Goal: Task Accomplishment & Management: Complete application form

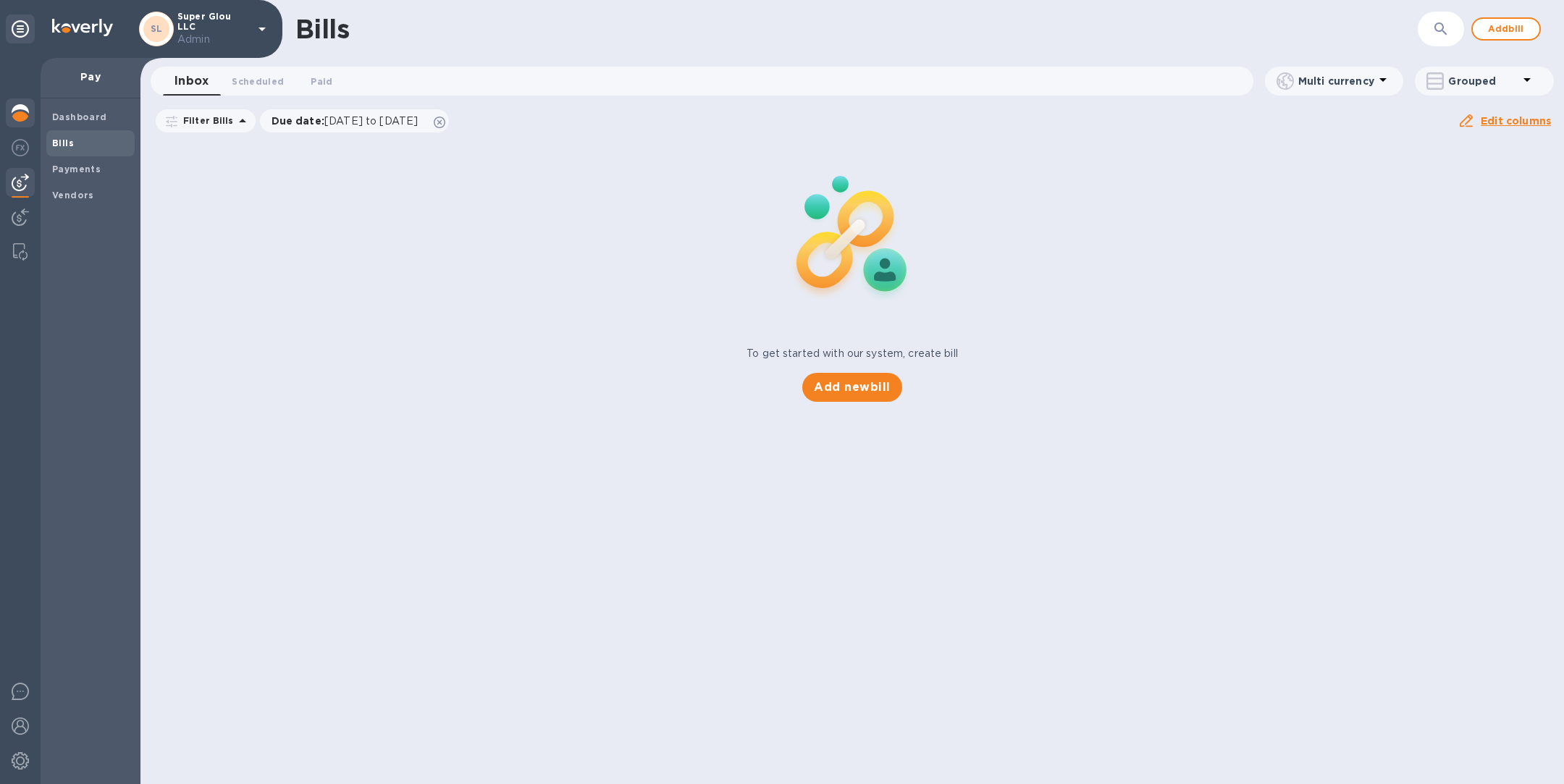
click at [25, 114] on img at bounding box center [20, 112] width 17 height 17
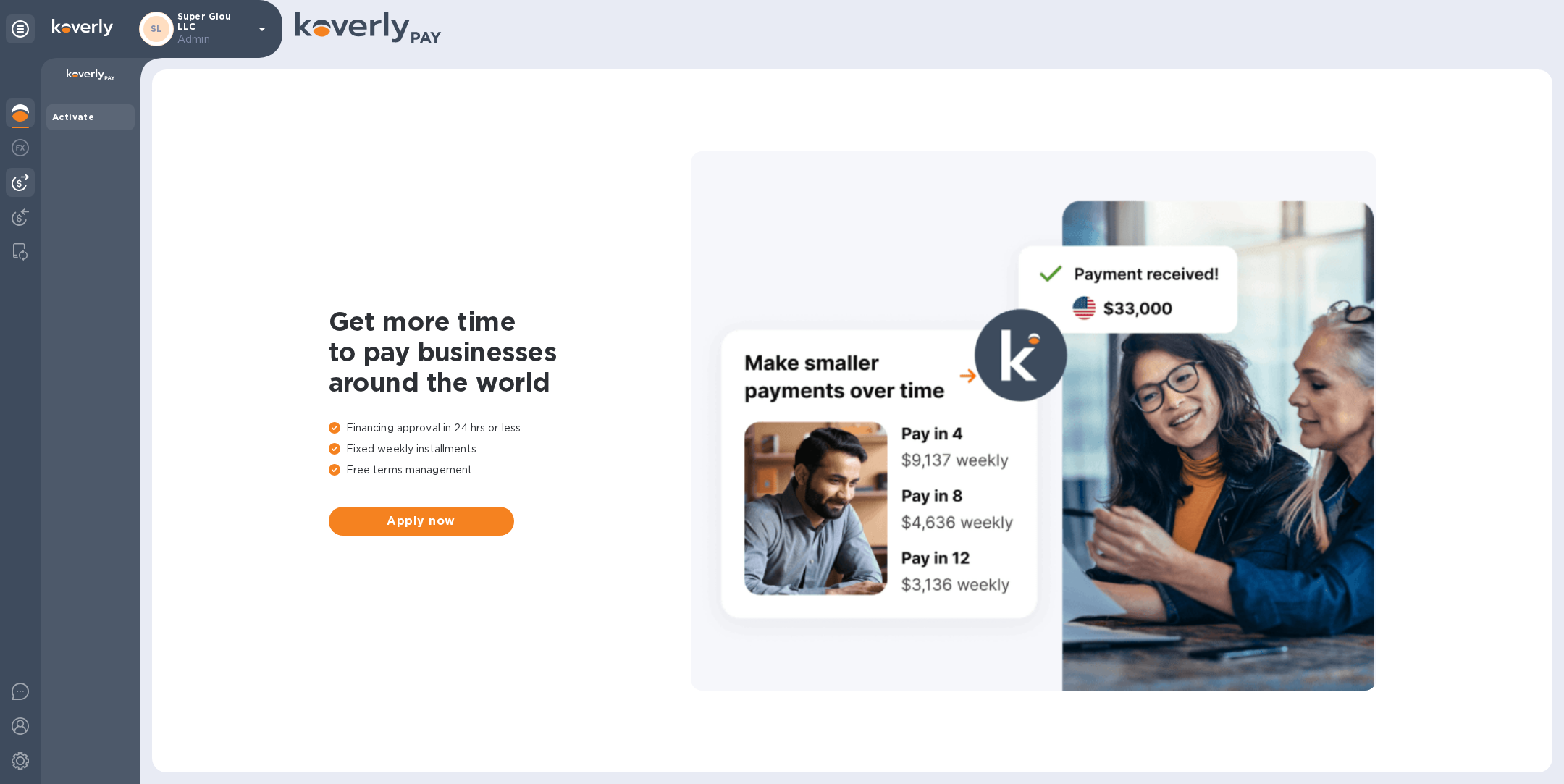
click at [21, 186] on img at bounding box center [20, 182] width 17 height 17
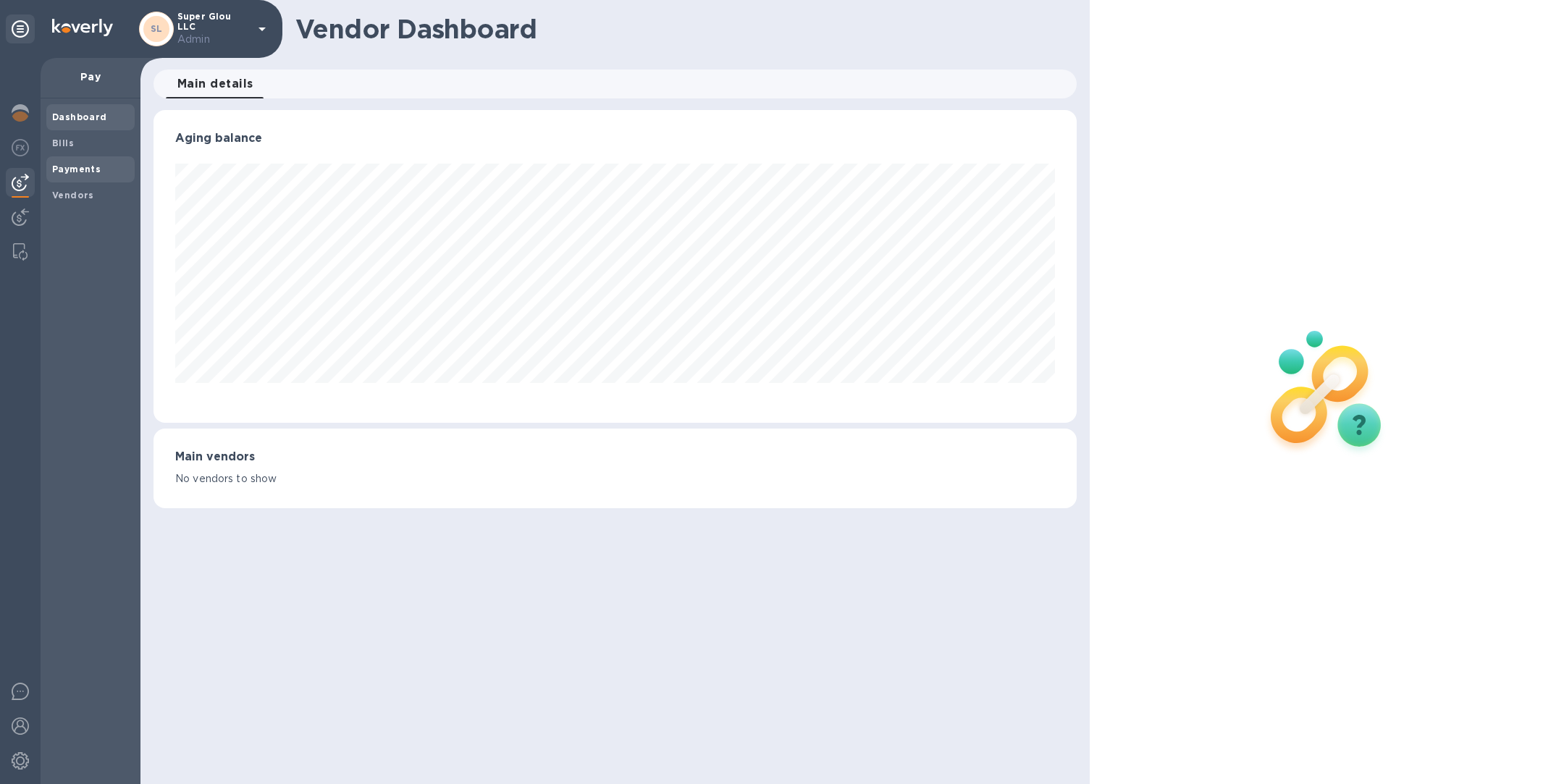
scroll to position [313, 922]
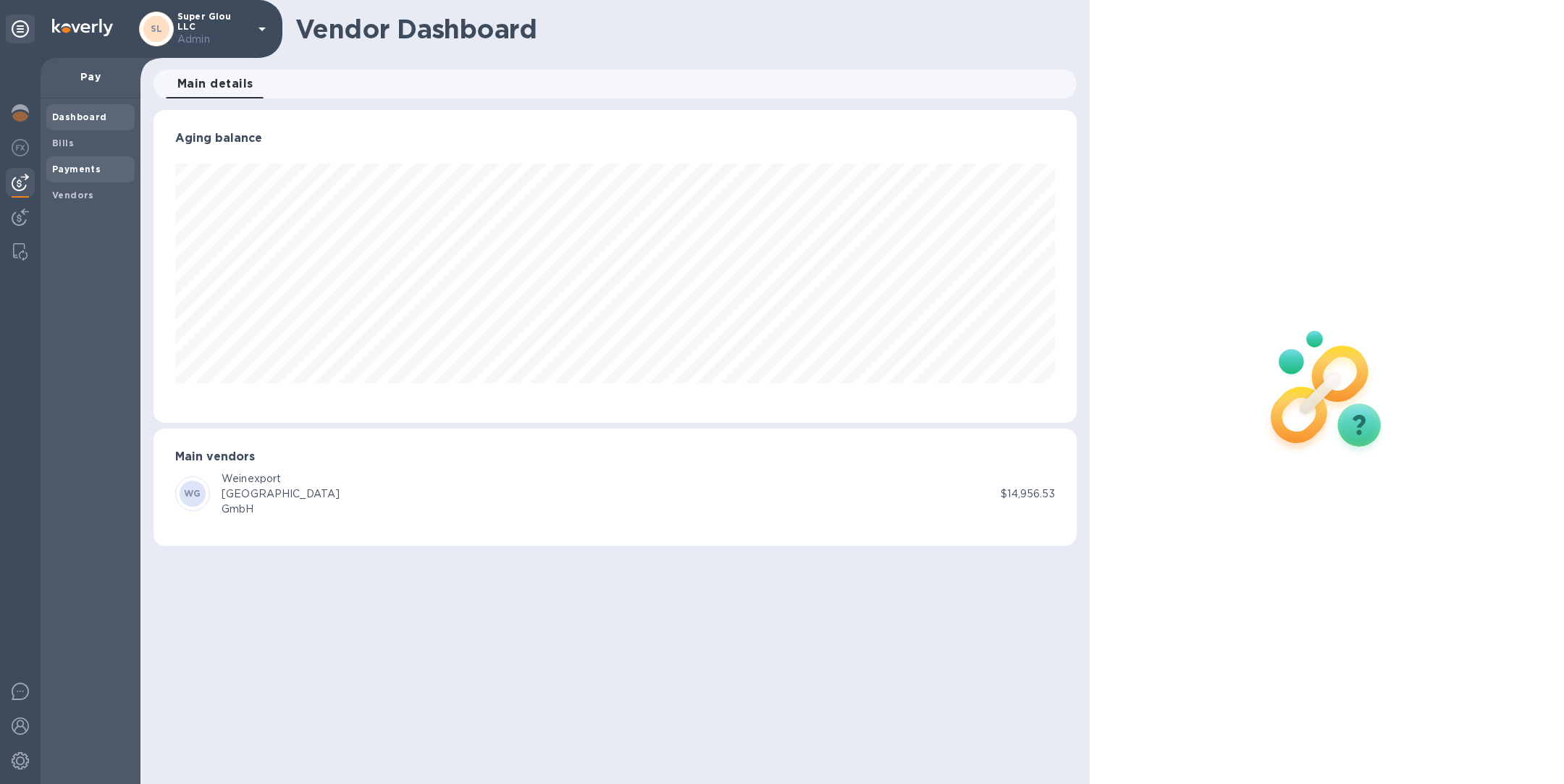
click at [73, 169] on b "Payments" at bounding box center [77, 169] width 48 height 11
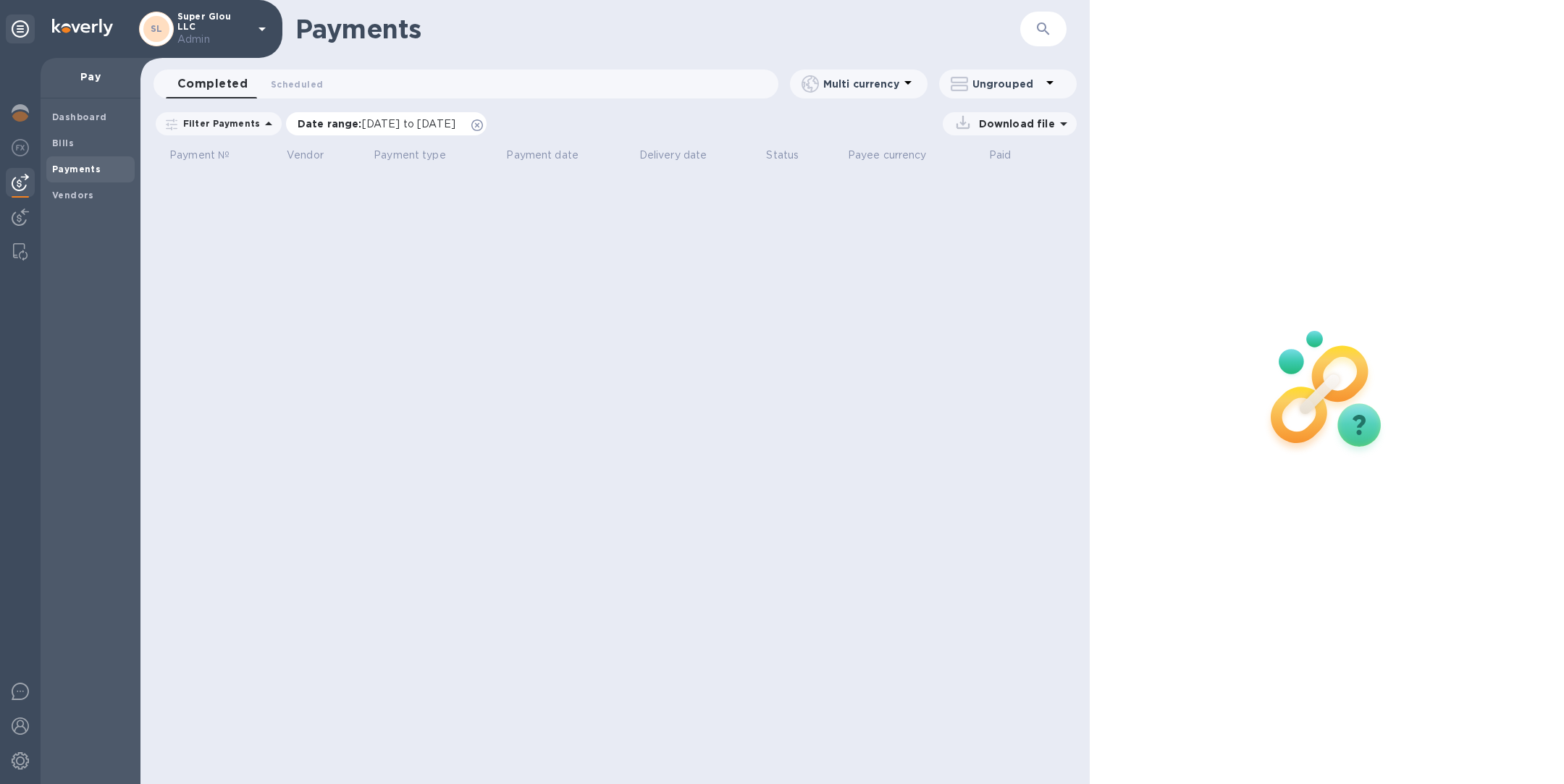
click at [483, 124] on icon at bounding box center [477, 126] width 12 height 12
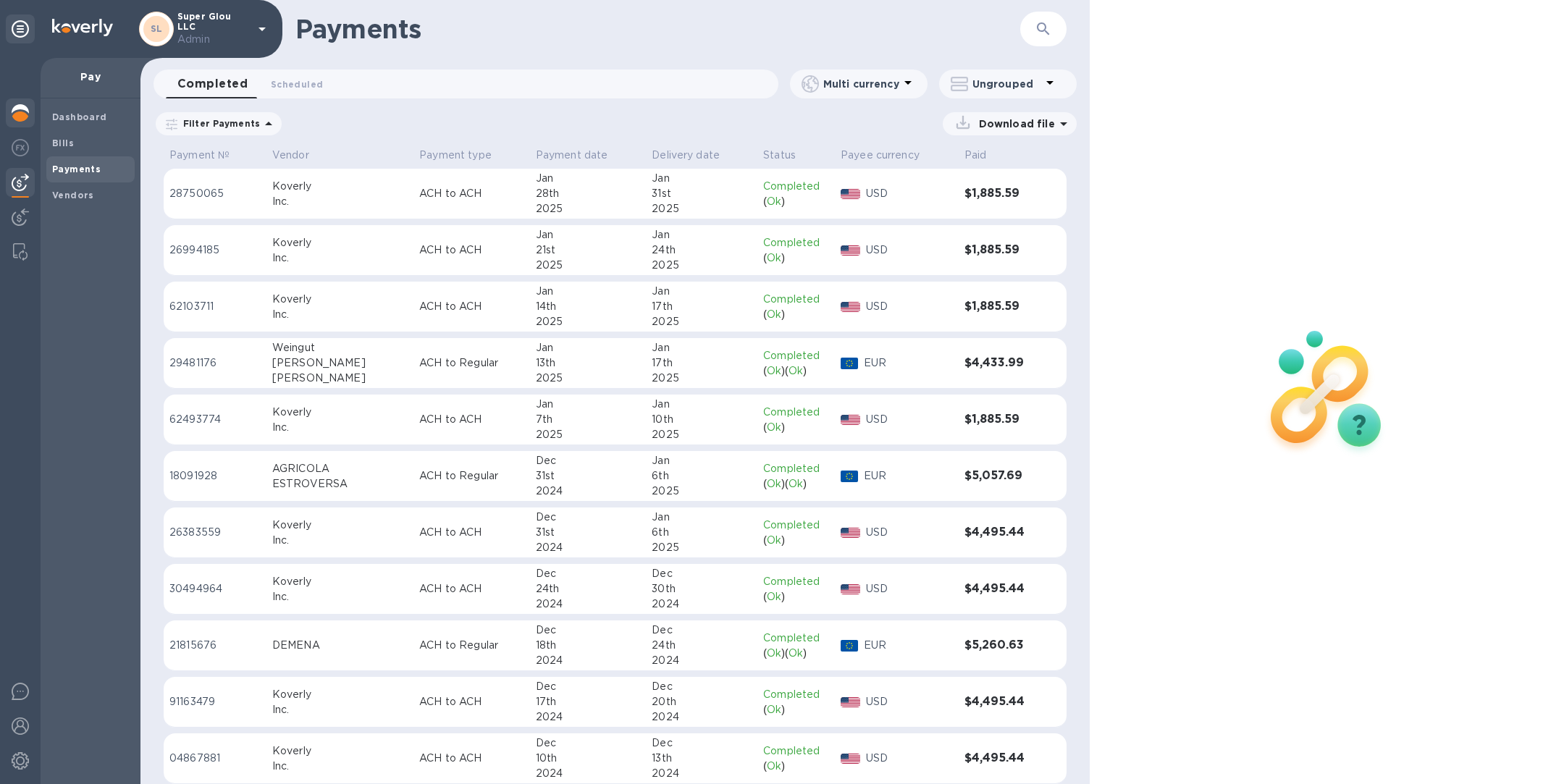
click at [20, 115] on img at bounding box center [20, 112] width 17 height 17
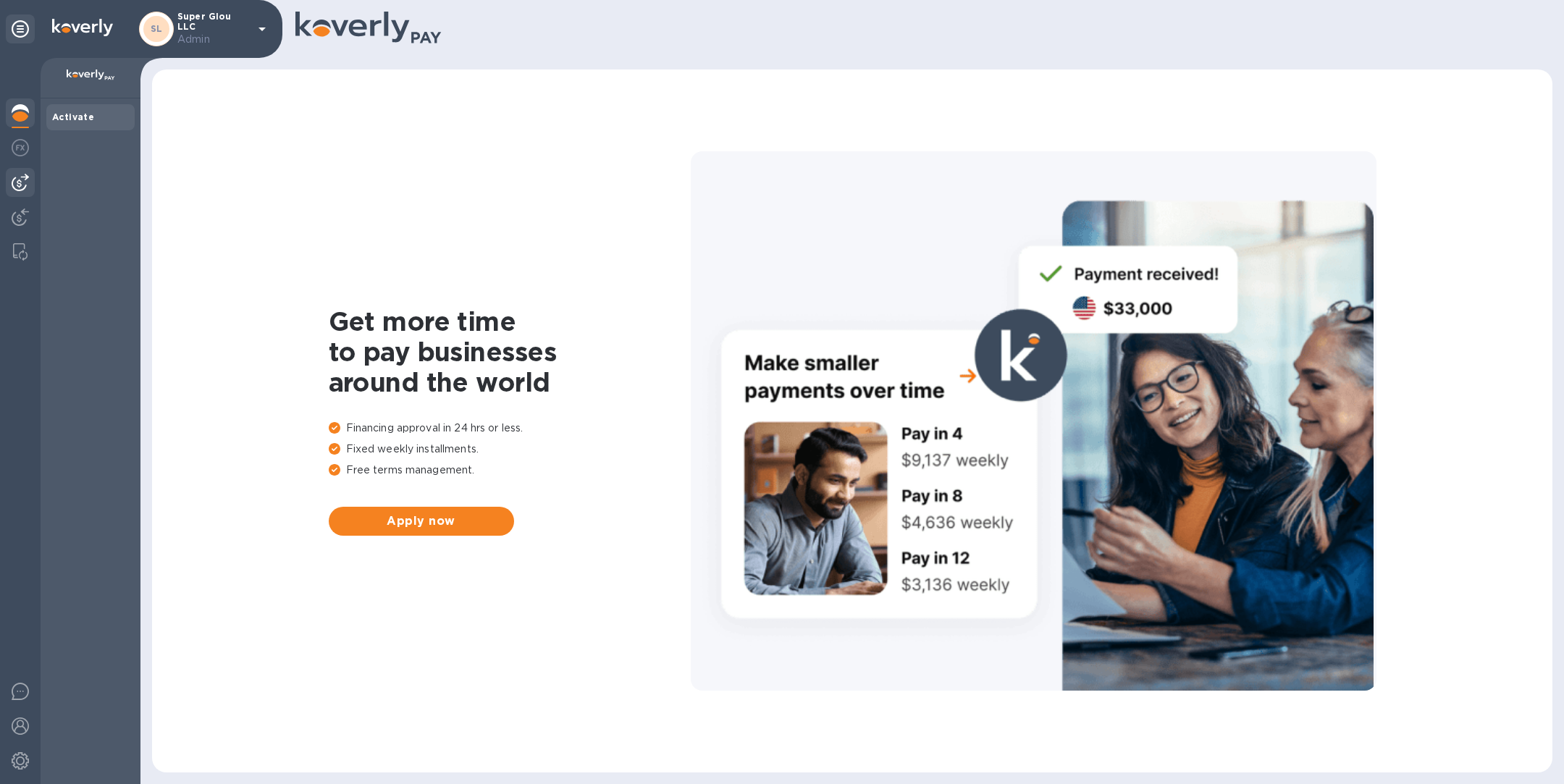
click at [25, 181] on img at bounding box center [20, 182] width 17 height 17
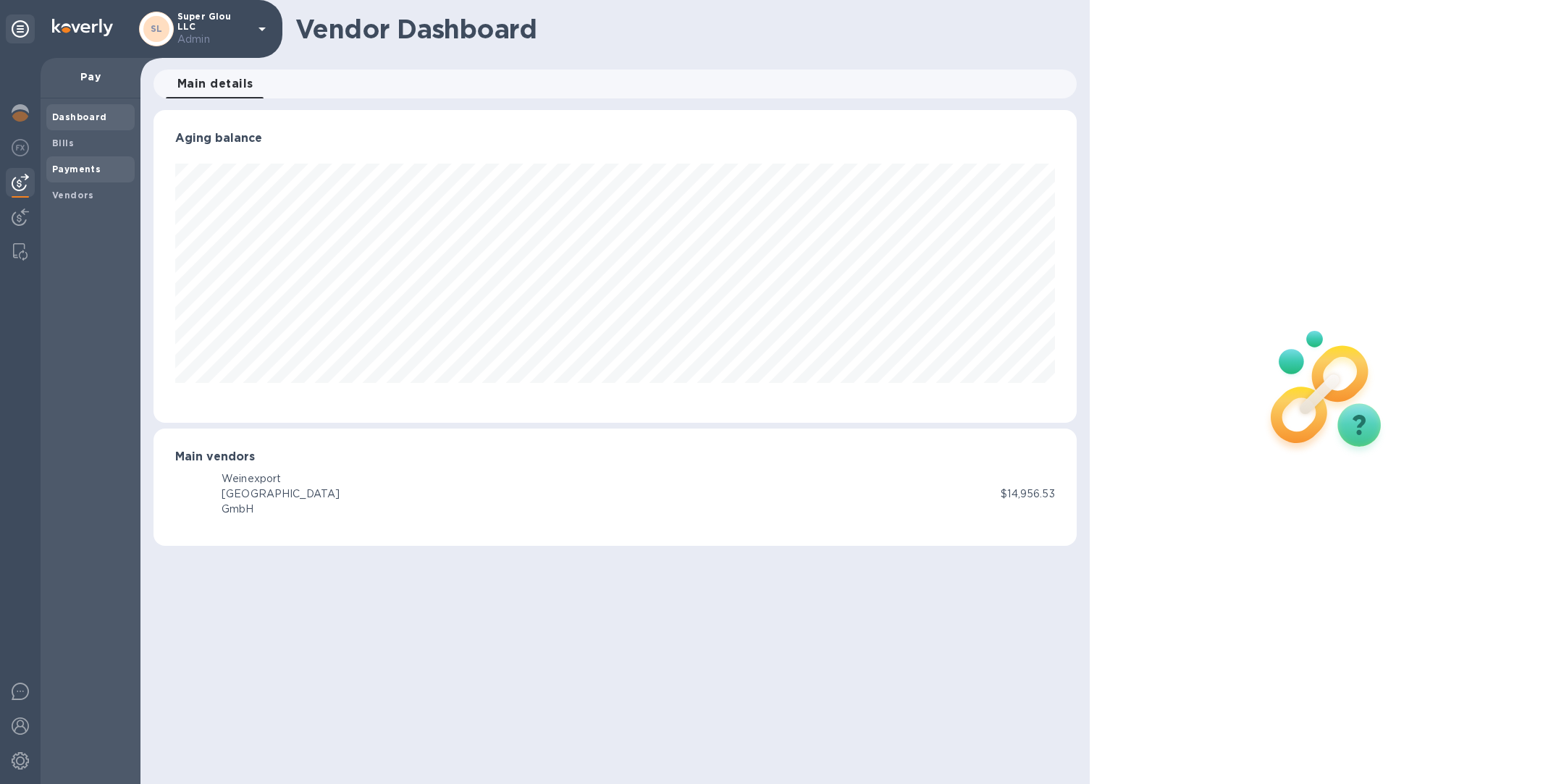
scroll to position [313, 922]
click at [87, 164] on b "Payments" at bounding box center [77, 169] width 48 height 11
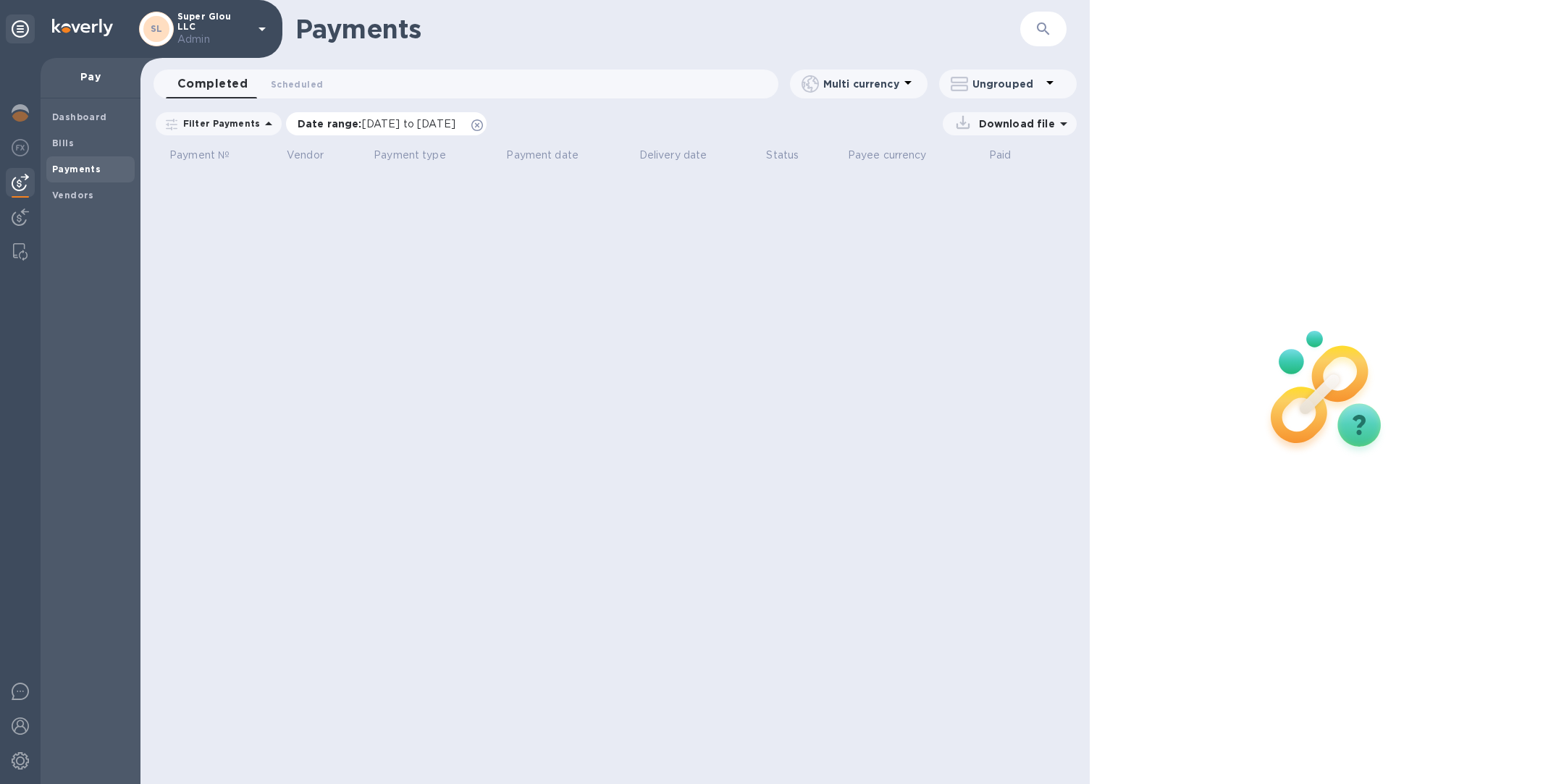
click at [483, 125] on icon at bounding box center [477, 126] width 12 height 12
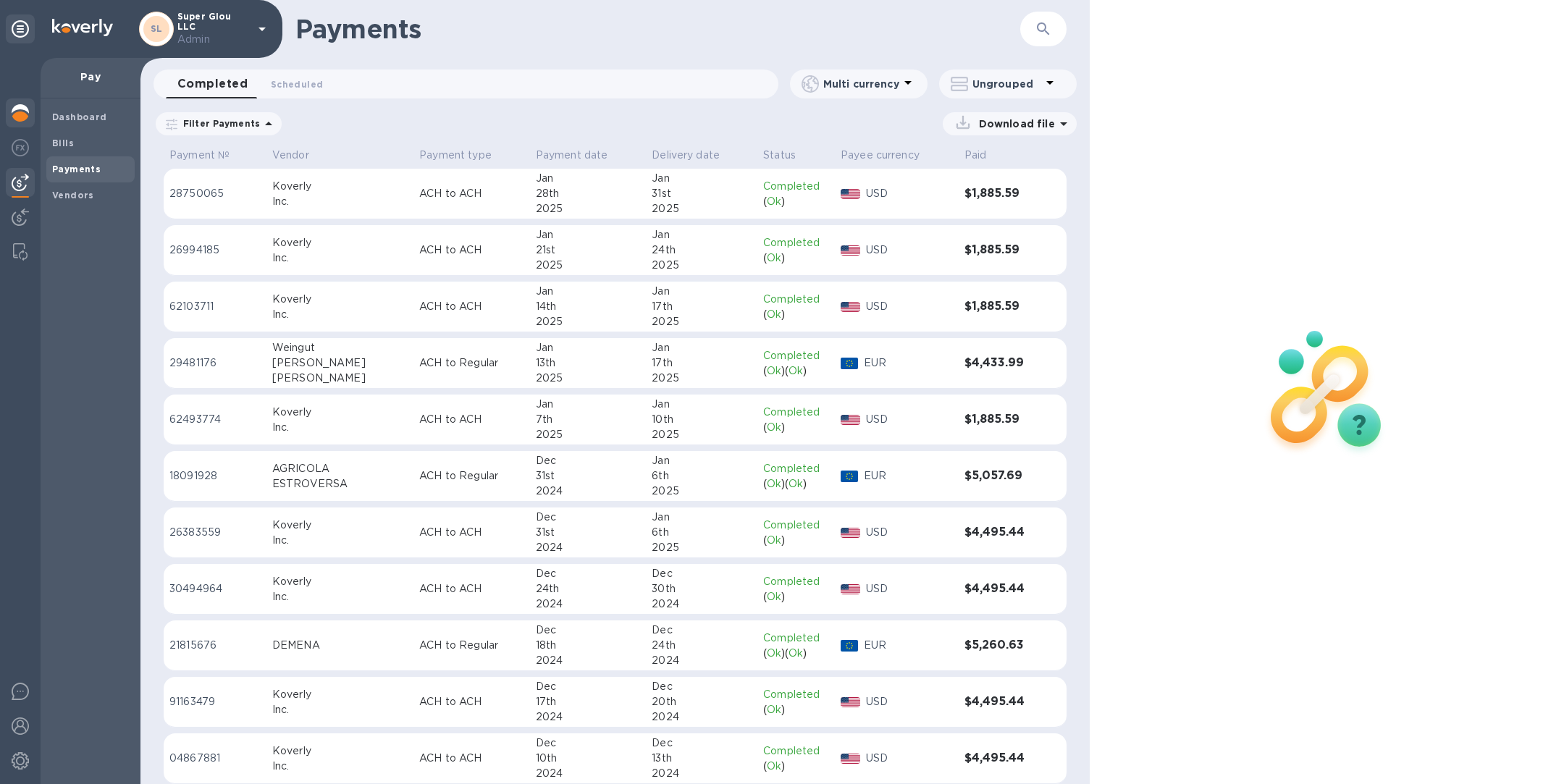
click at [22, 112] on img at bounding box center [20, 112] width 17 height 17
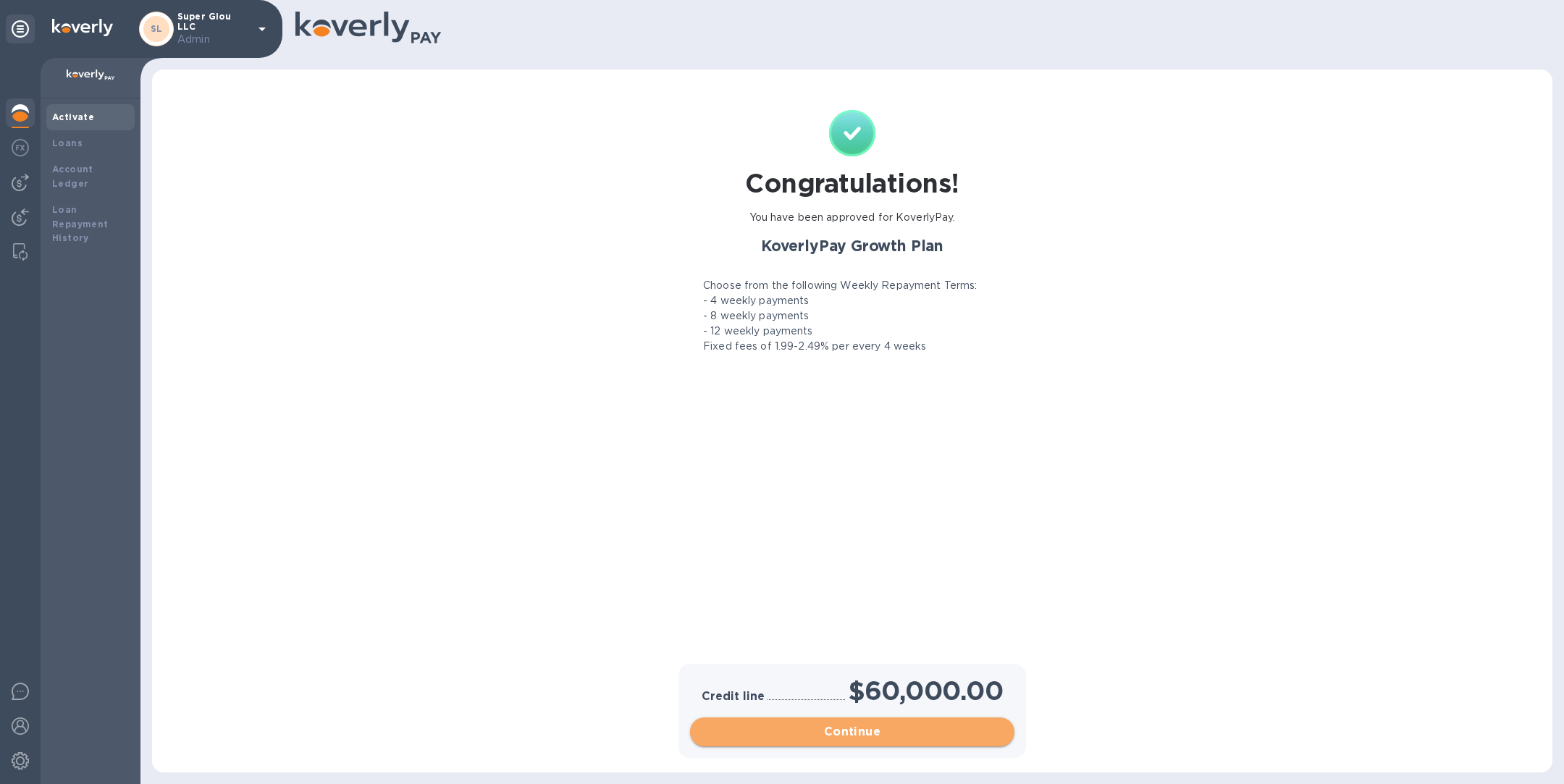
click at [840, 737] on span "Continue" at bounding box center [852, 732] width 301 height 17
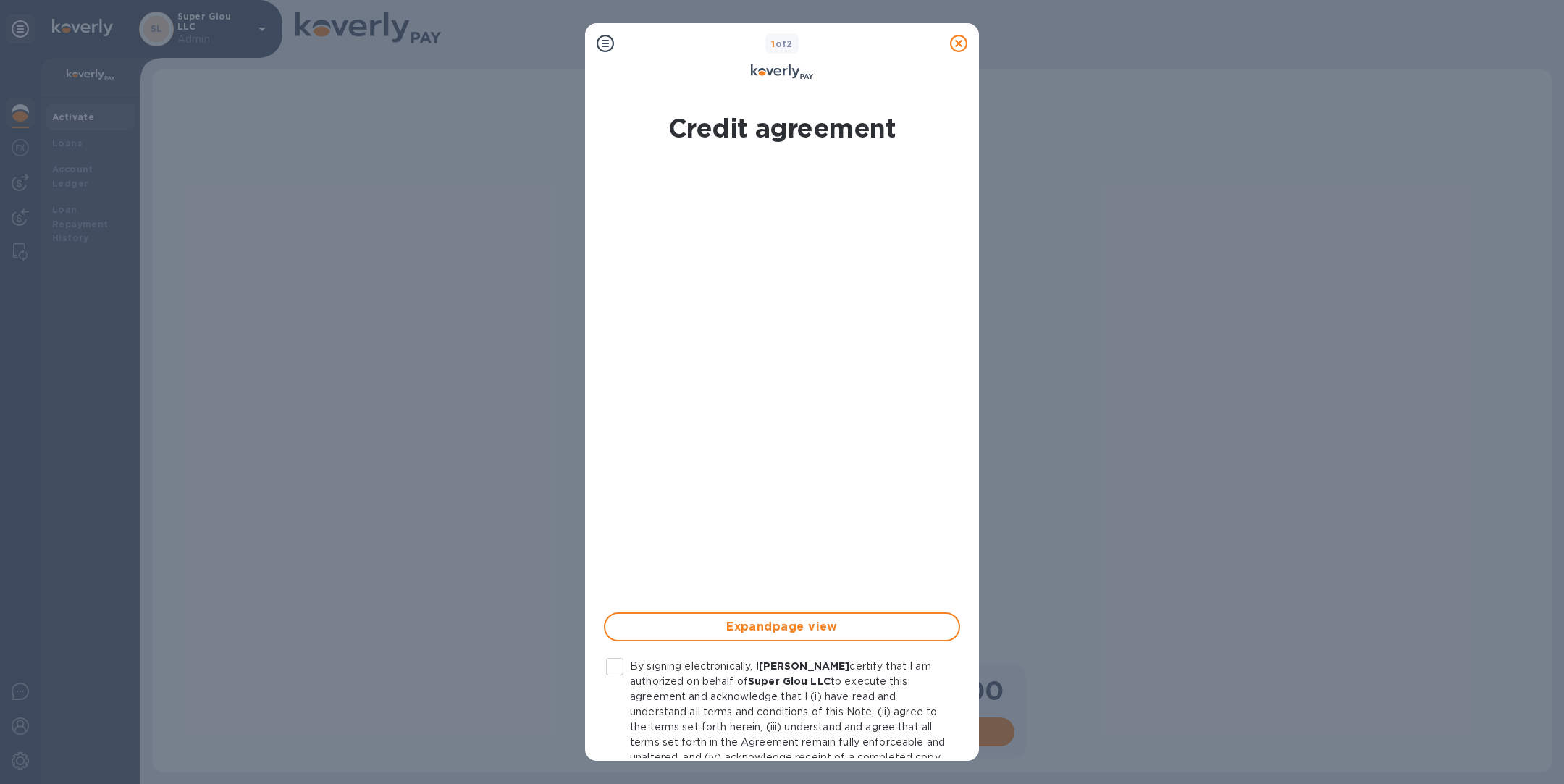
click at [607, 669] on input "By signing electronically, I [PERSON_NAME] certify that I am authorized on beha…" at bounding box center [614, 667] width 31 height 31
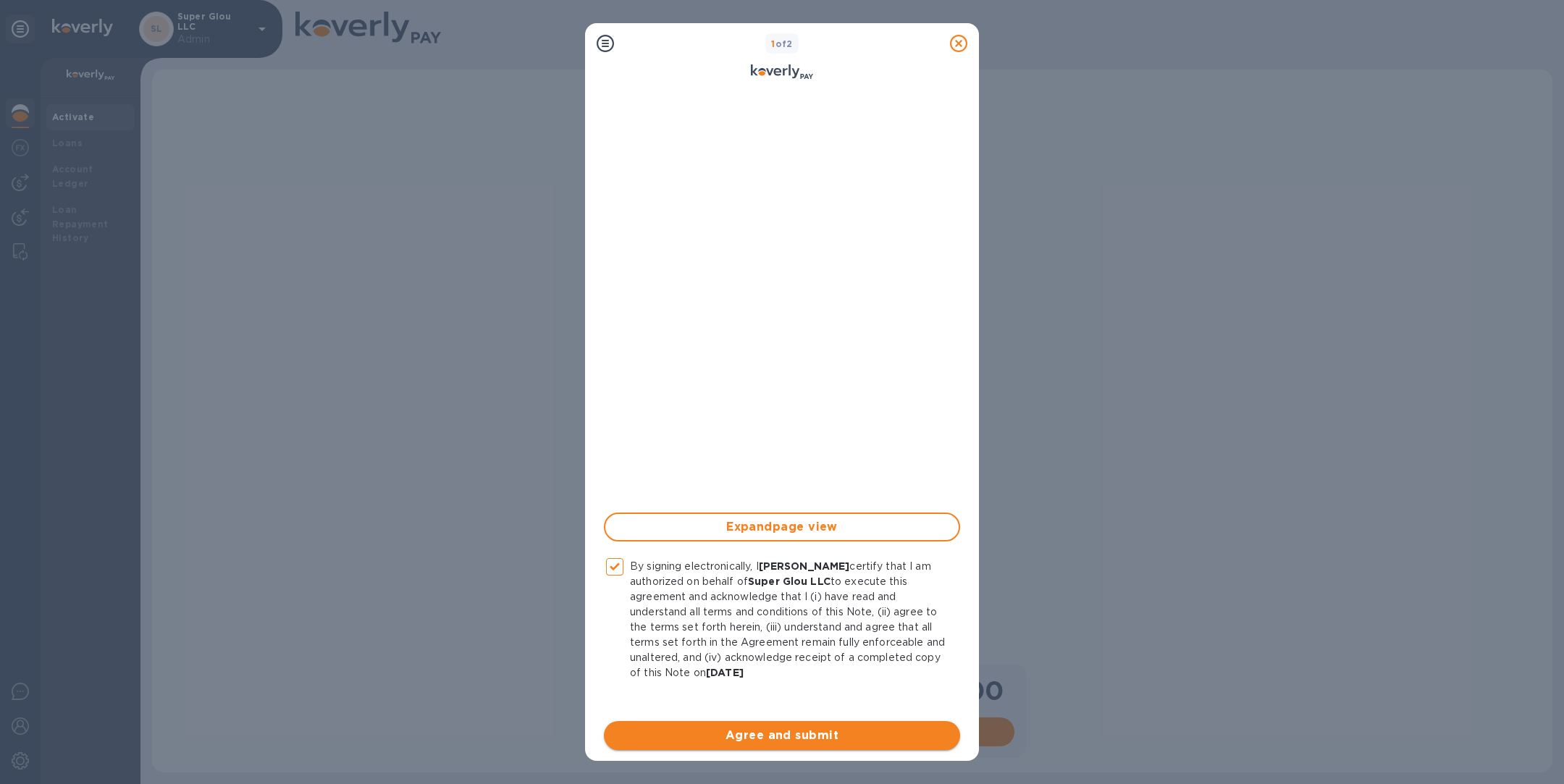
click at [747, 736] on span "Agree and submit" at bounding box center [782, 735] width 333 height 17
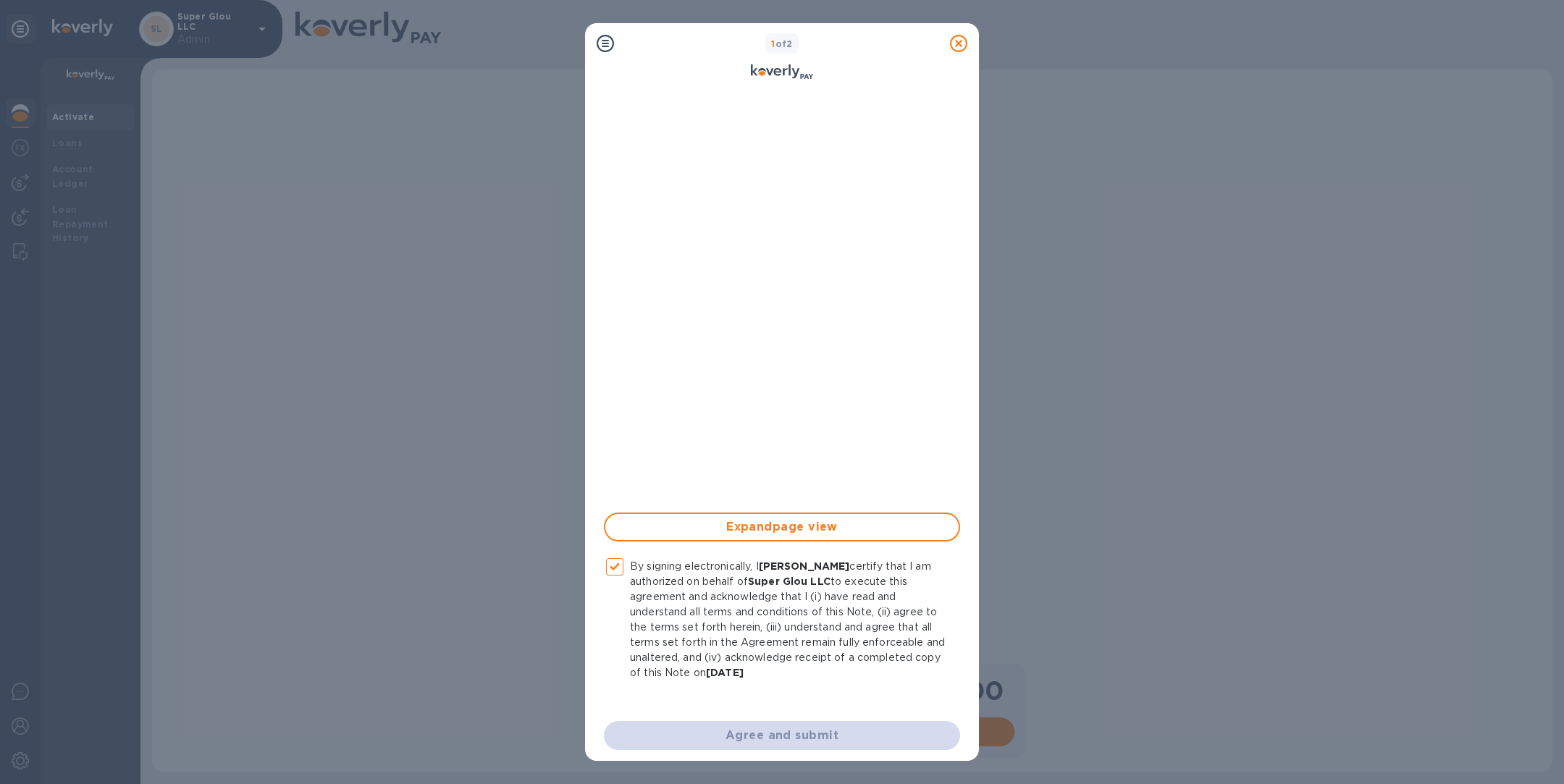
checkbox input "false"
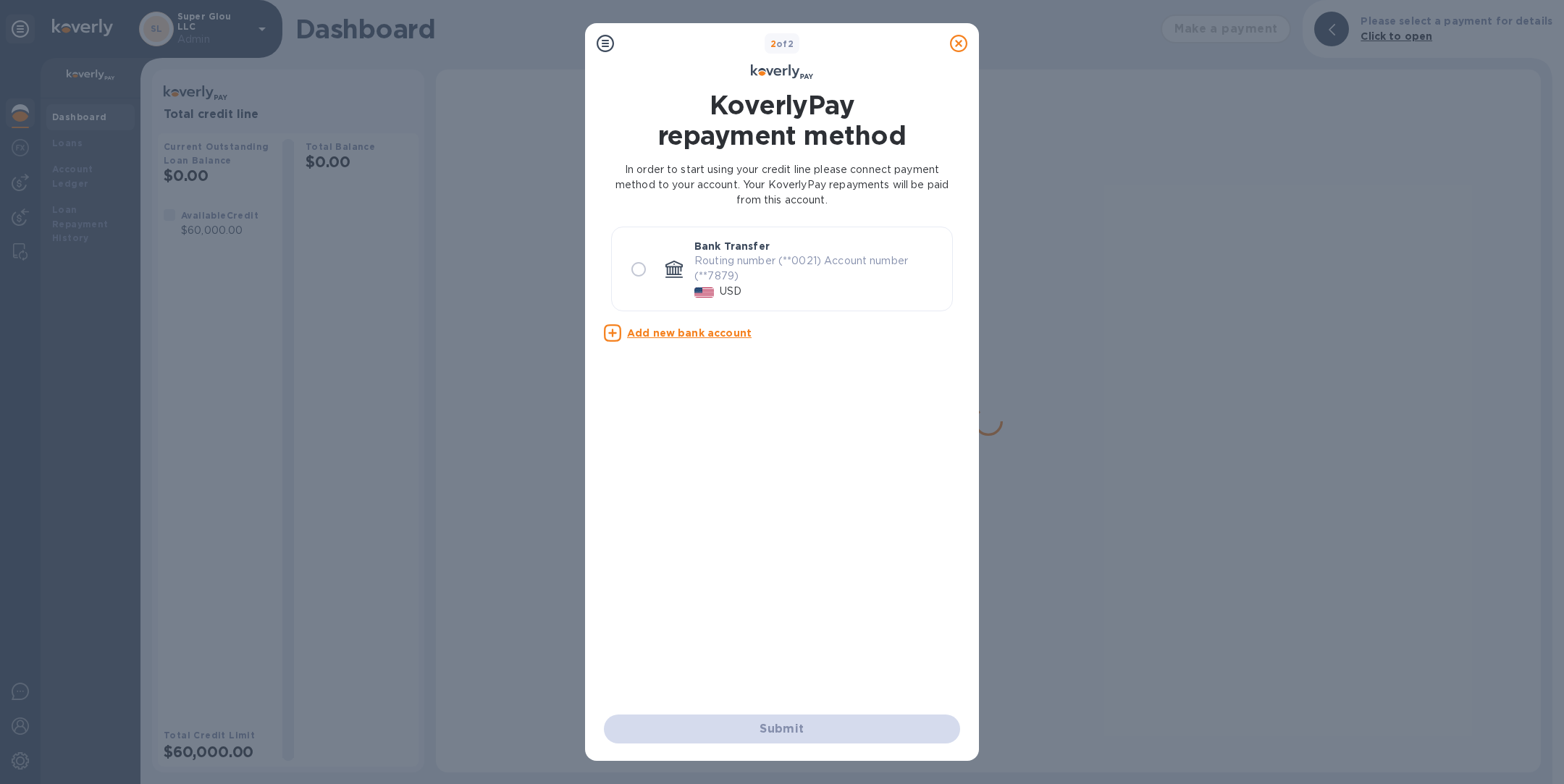
scroll to position [0, 0]
click at [633, 270] on input "radio" at bounding box center [638, 269] width 31 height 31
radio input "true"
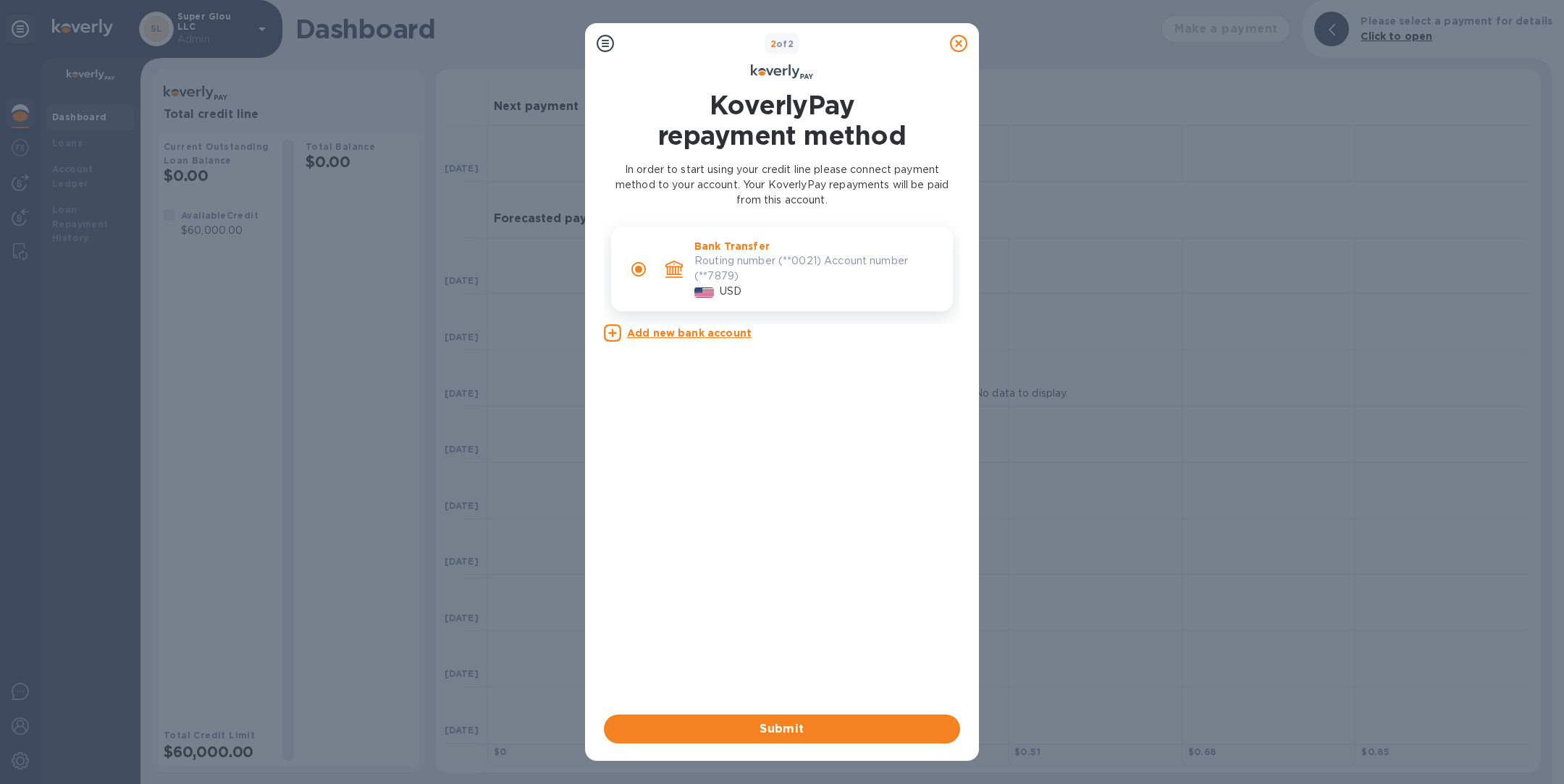
click at [957, 43] on icon at bounding box center [958, 43] width 17 height 17
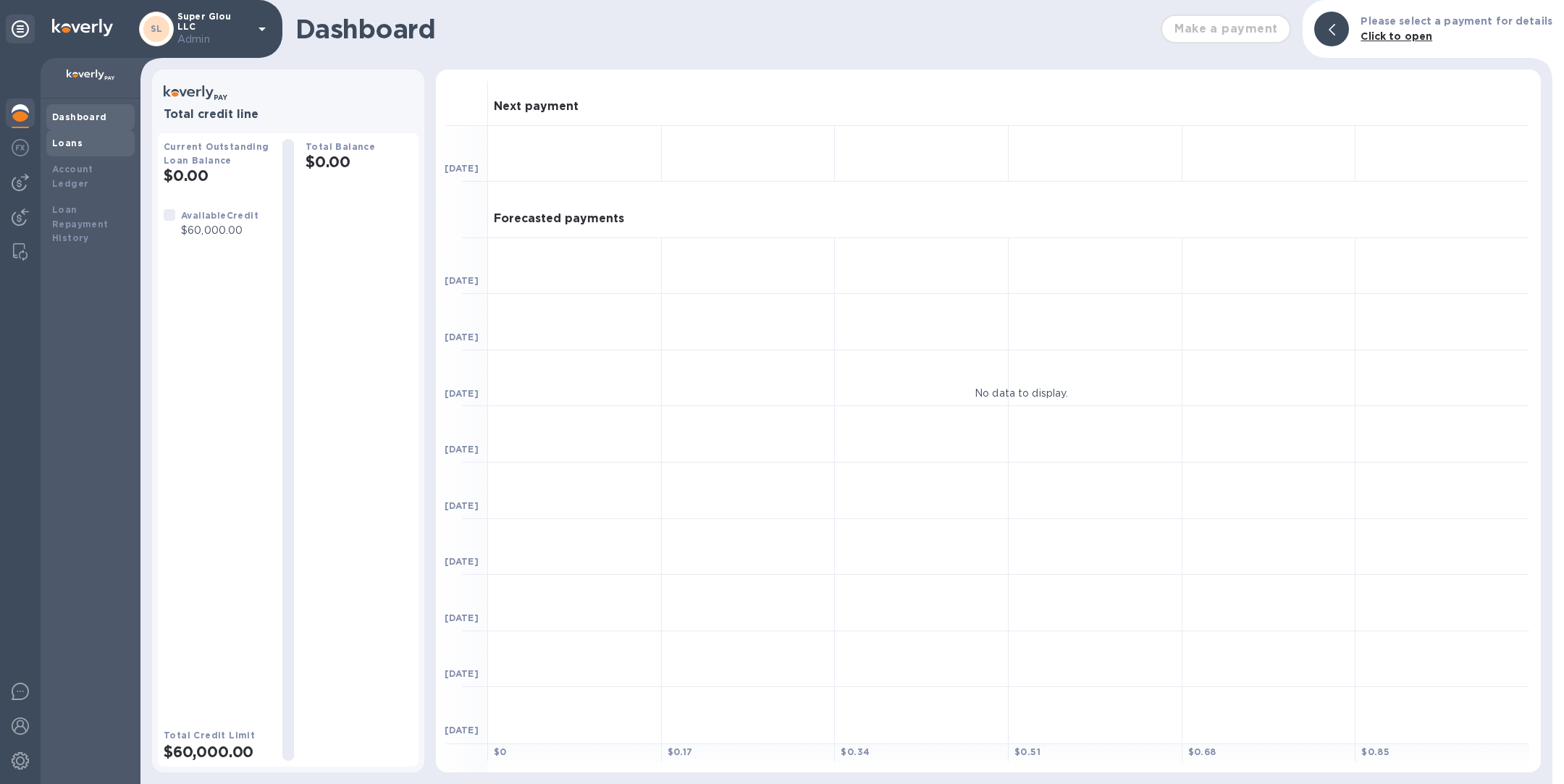
click at [62, 142] on b "Loans" at bounding box center [67, 142] width 31 height 11
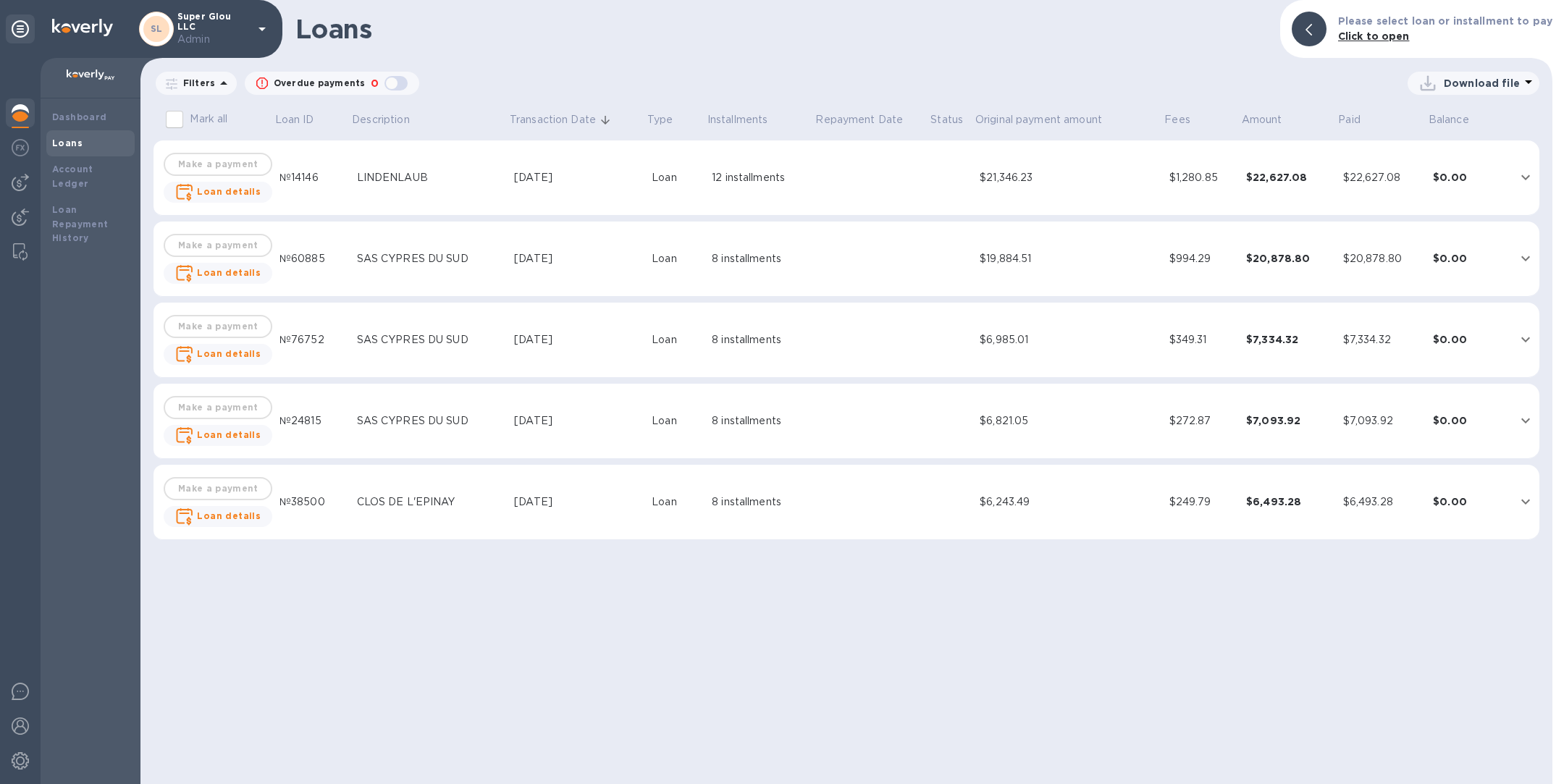
click at [1476, 84] on p "Download file" at bounding box center [1482, 82] width 76 height 14
click at [1458, 158] on li "PDF file" at bounding box center [1474, 158] width 98 height 41
click at [1478, 81] on p "Download file" at bounding box center [1482, 82] width 76 height 14
click at [1469, 119] on li "XLSX file" at bounding box center [1474, 117] width 98 height 41
click at [65, 116] on b "Activate" at bounding box center [73, 117] width 42 height 11
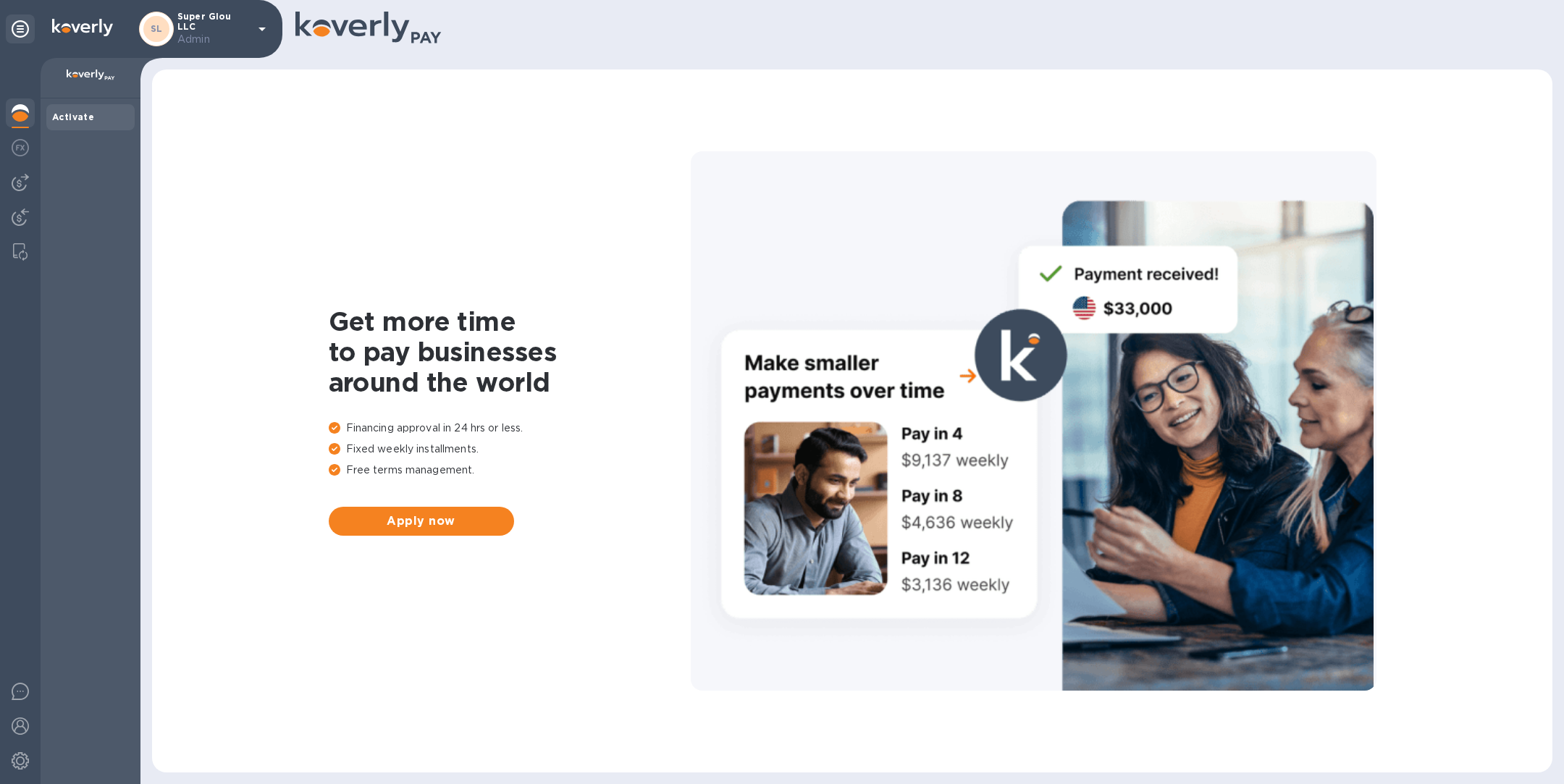
click at [15, 113] on img at bounding box center [20, 112] width 17 height 17
click at [17, 146] on img at bounding box center [20, 147] width 17 height 17
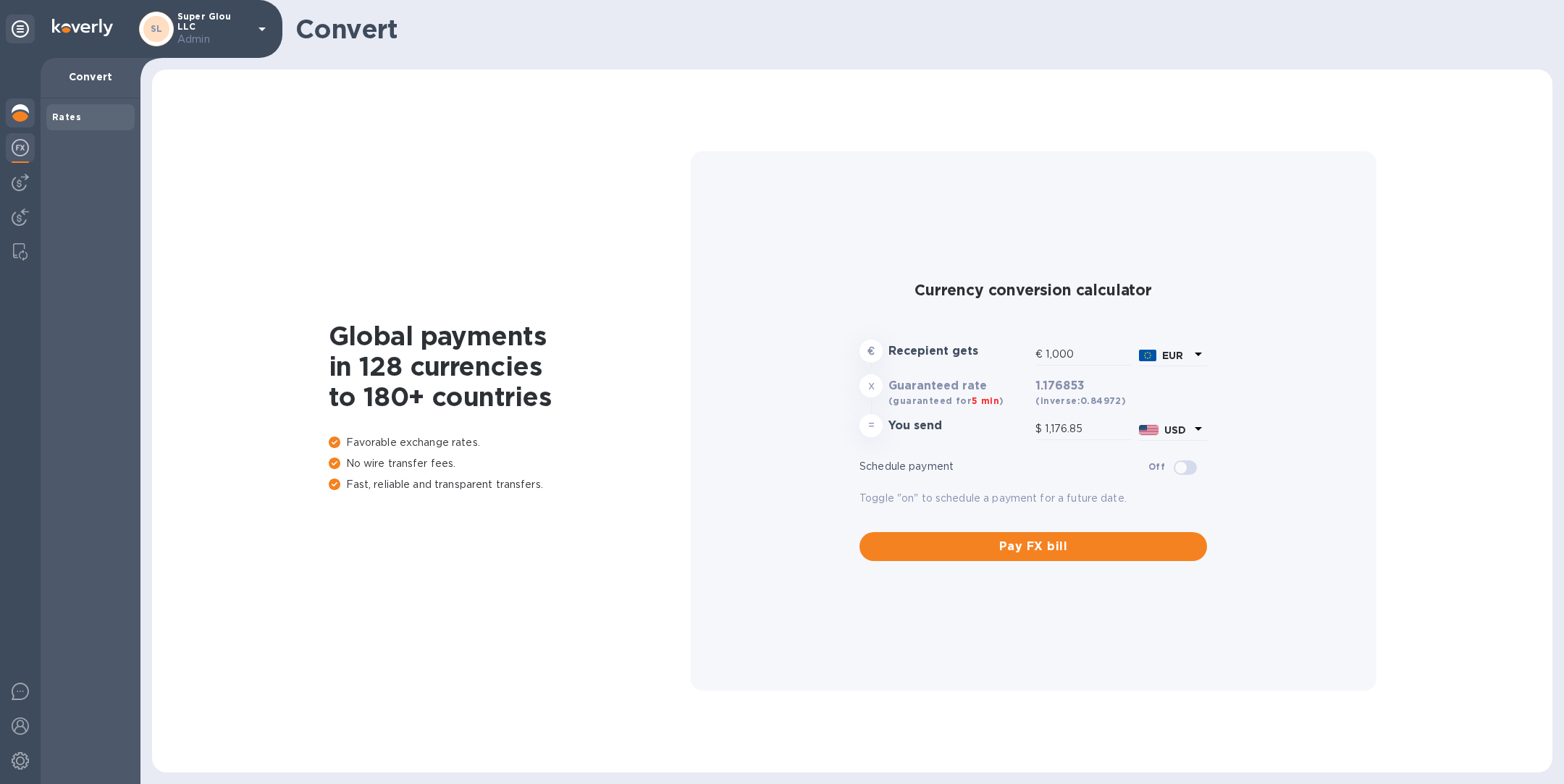
click at [17, 101] on div at bounding box center [20, 114] width 29 height 32
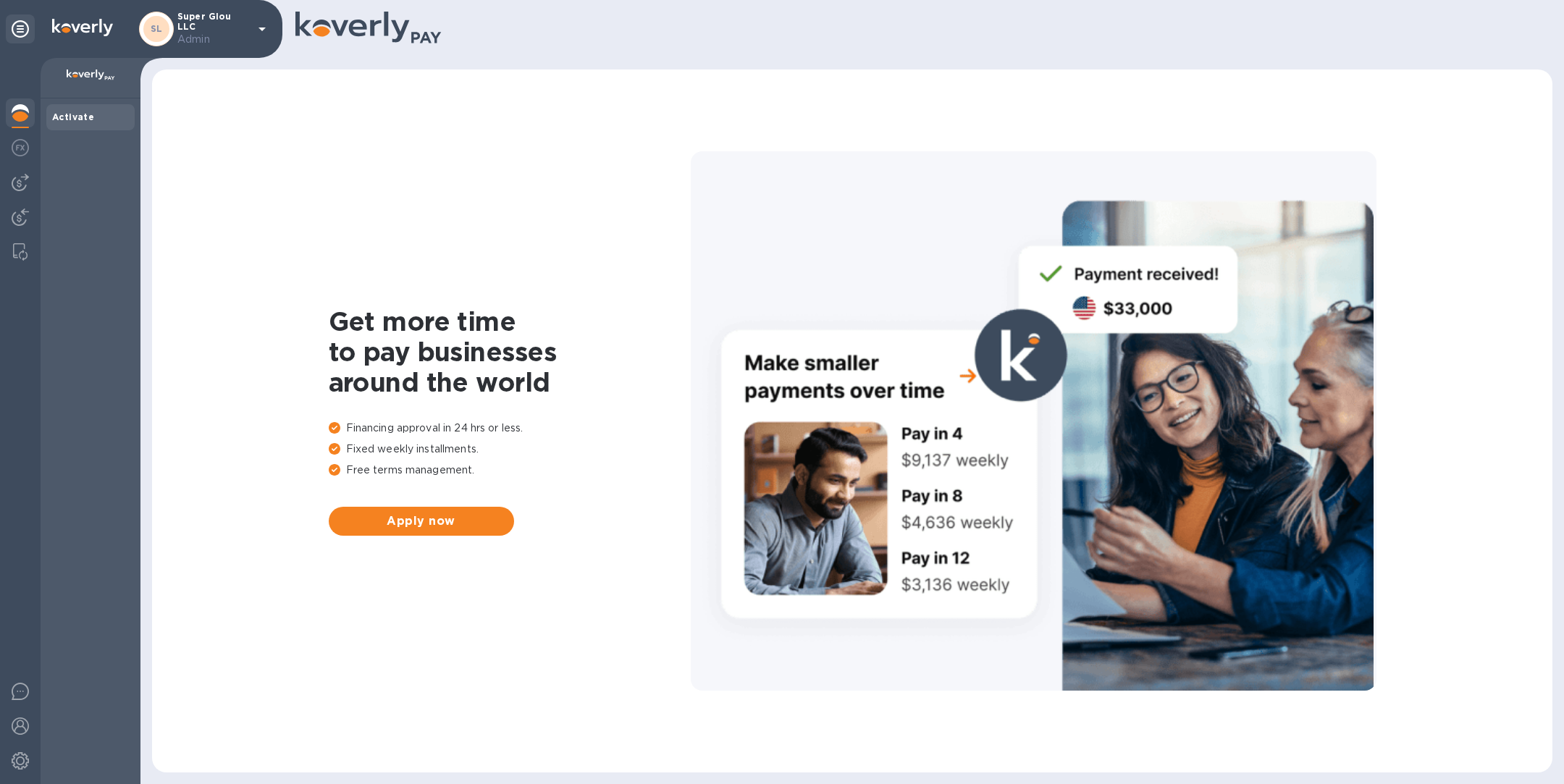
click at [74, 112] on b "Activate" at bounding box center [73, 117] width 42 height 11
